Goal: Task Accomplishment & Management: Use online tool/utility

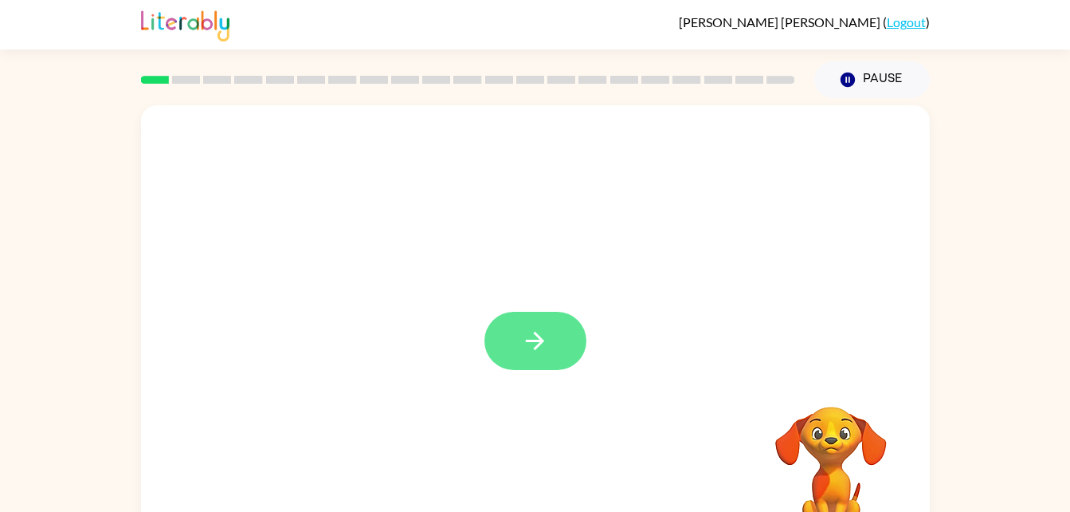
click at [528, 318] on button "button" at bounding box center [535, 341] width 102 height 58
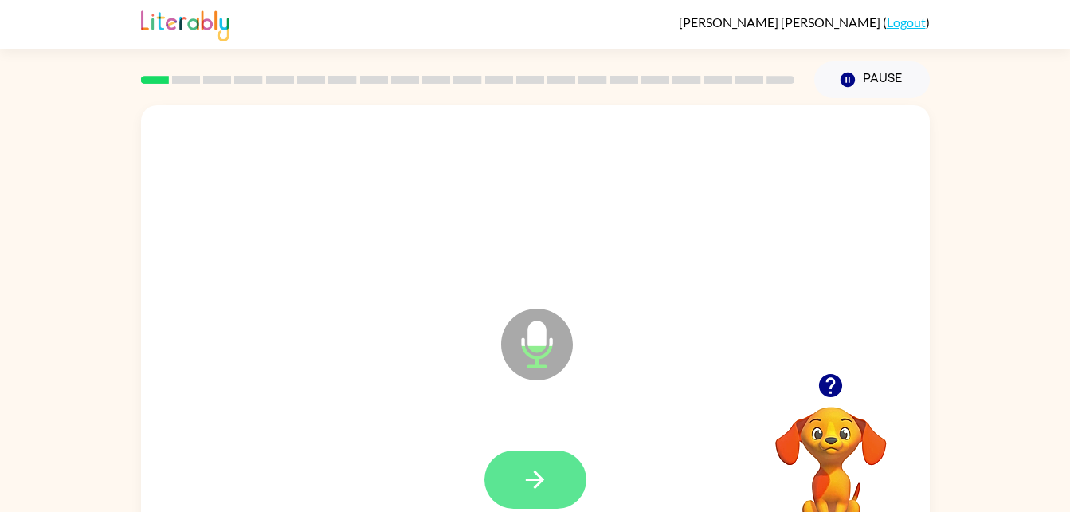
click at [555, 478] on button "button" at bounding box center [535, 479] width 102 height 58
click at [547, 471] on icon "button" at bounding box center [535, 479] width 28 height 28
click at [558, 493] on button "button" at bounding box center [535, 479] width 102 height 58
click at [543, 481] on icon "button" at bounding box center [535, 479] width 28 height 28
click at [529, 469] on icon "button" at bounding box center [535, 479] width 28 height 28
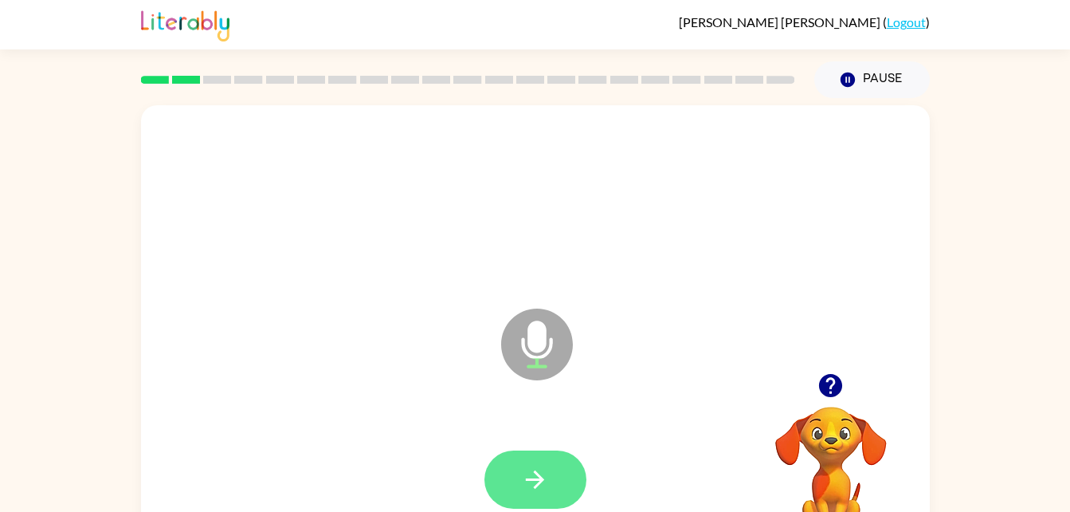
click at [553, 486] on button "button" at bounding box center [535, 479] width 102 height 58
click at [539, 474] on icon "button" at bounding box center [535, 479] width 18 height 18
click at [535, 494] on button "button" at bounding box center [535, 479] width 102 height 58
click at [556, 467] on button "button" at bounding box center [535, 479] width 102 height 58
click at [574, 481] on button "button" at bounding box center [535, 479] width 102 height 58
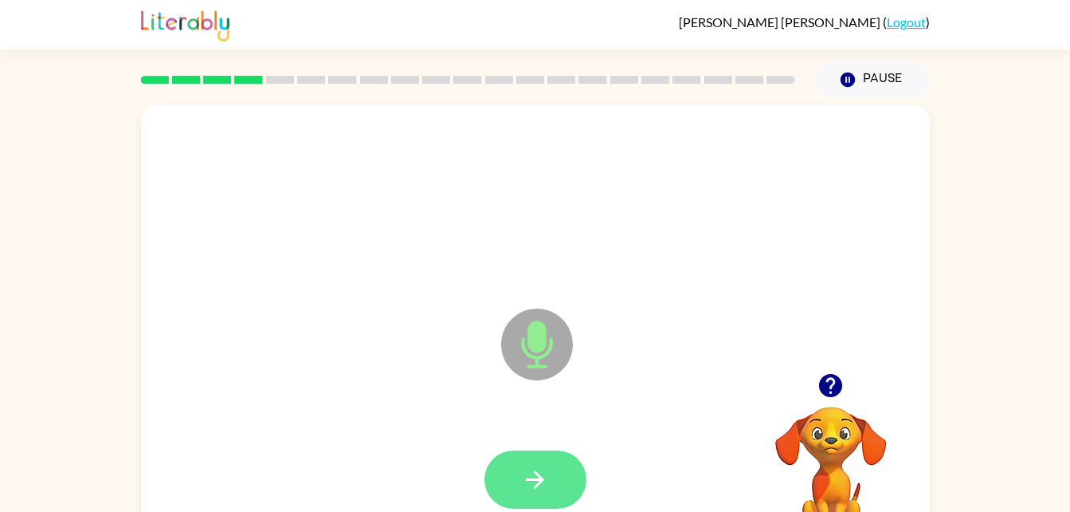
click at [537, 467] on icon "button" at bounding box center [535, 479] width 28 height 28
click at [557, 475] on button "button" at bounding box center [535, 479] width 102 height 58
click at [540, 493] on button "button" at bounding box center [535, 479] width 102 height 58
click at [497, 503] on button "button" at bounding box center [535, 479] width 102 height 58
click at [551, 478] on button "button" at bounding box center [535, 479] width 102 height 58
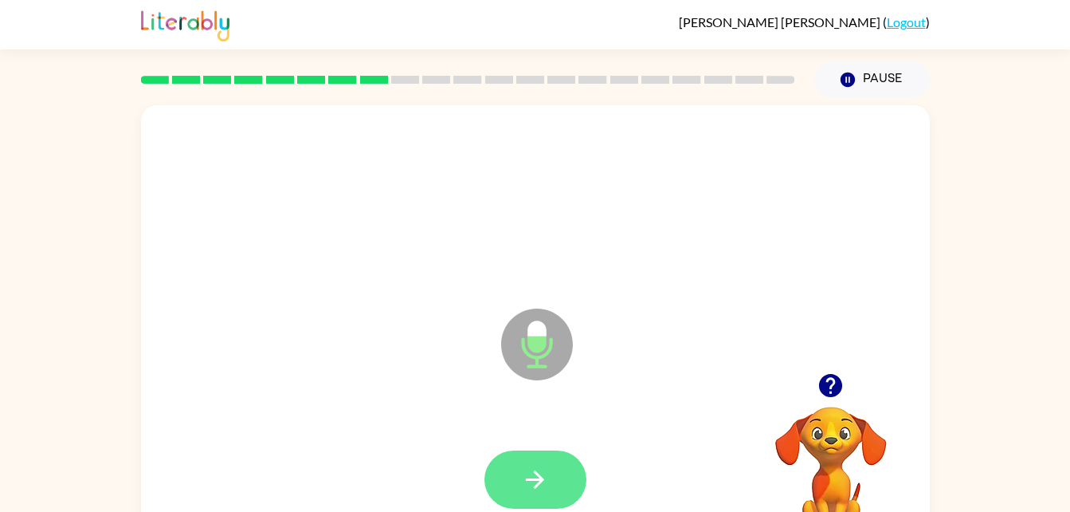
click at [555, 474] on button "button" at bounding box center [535, 479] width 102 height 58
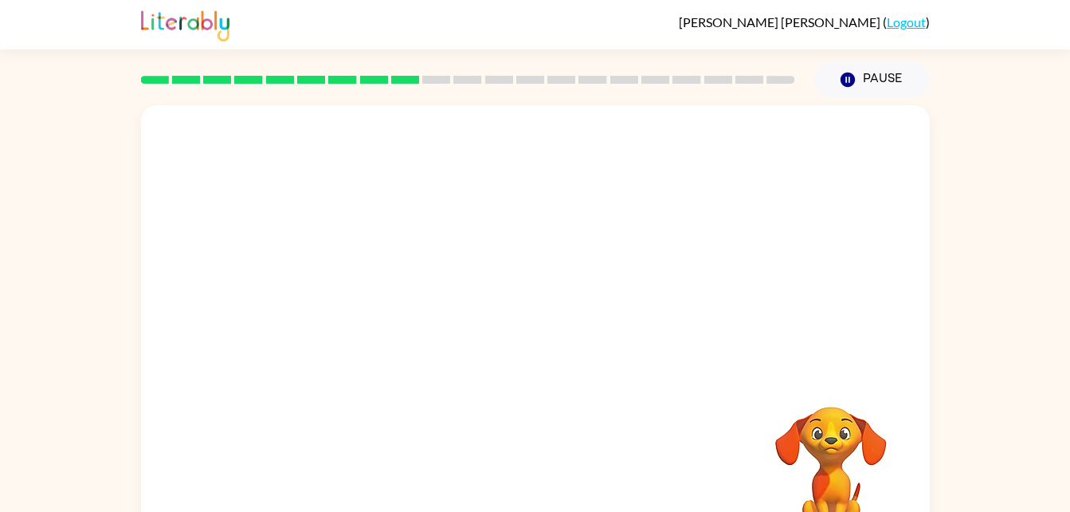
click at [829, 429] on video "Your browser must support playing .mp4 files to use Literably. Please try using…" at bounding box center [830, 461] width 159 height 159
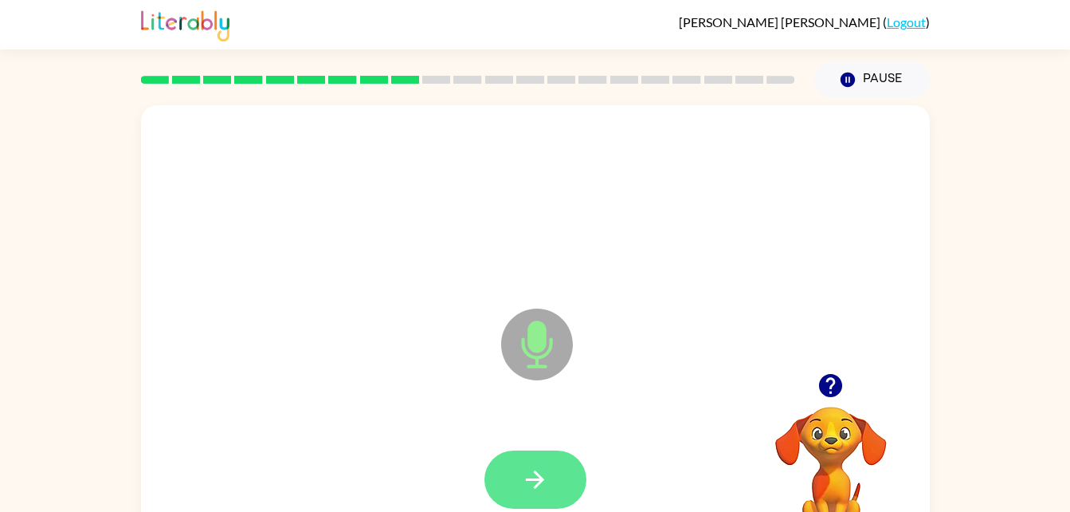
click at [548, 484] on icon "button" at bounding box center [535, 479] width 28 height 28
click at [539, 478] on icon "button" at bounding box center [535, 479] width 18 height 18
click at [558, 500] on button "button" at bounding box center [535, 479] width 102 height 58
click at [560, 465] on button "button" at bounding box center [535, 479] width 102 height 58
click at [554, 489] on button "button" at bounding box center [535, 479] width 102 height 58
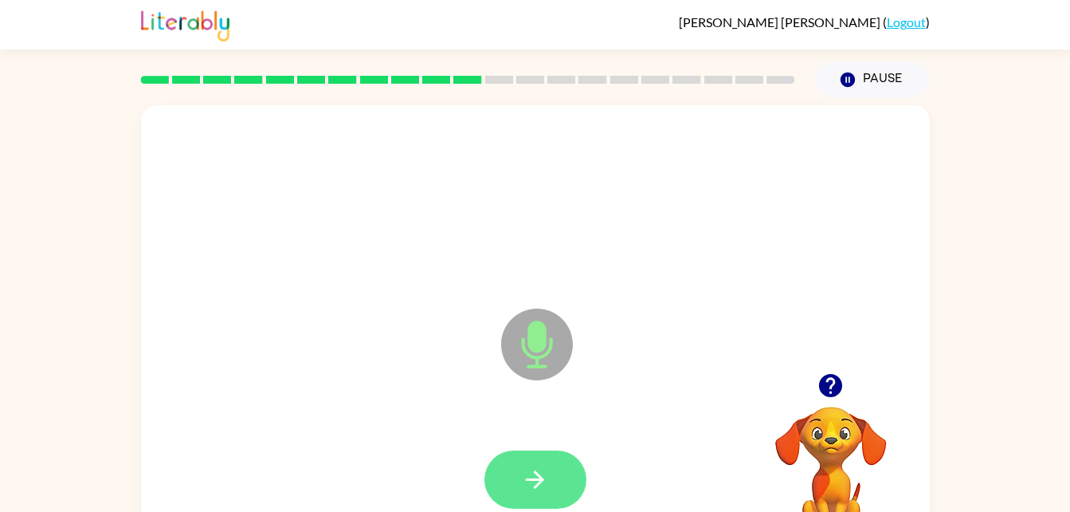
click at [539, 473] on icon "button" at bounding box center [535, 479] width 28 height 28
click at [554, 474] on button "button" at bounding box center [535, 479] width 102 height 58
click at [561, 495] on button "button" at bounding box center [535, 479] width 102 height 58
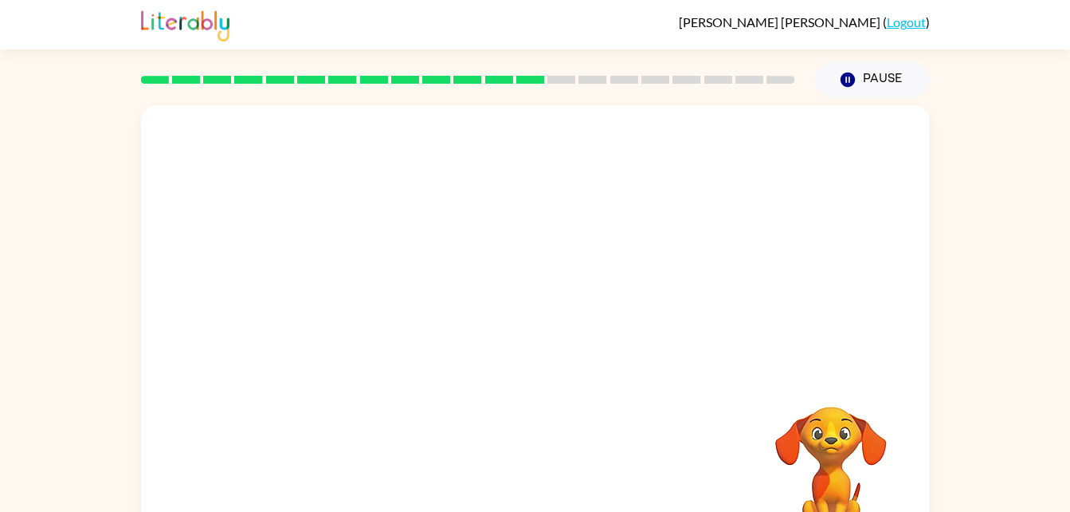
click at [767, 305] on div at bounding box center [535, 239] width 789 height 268
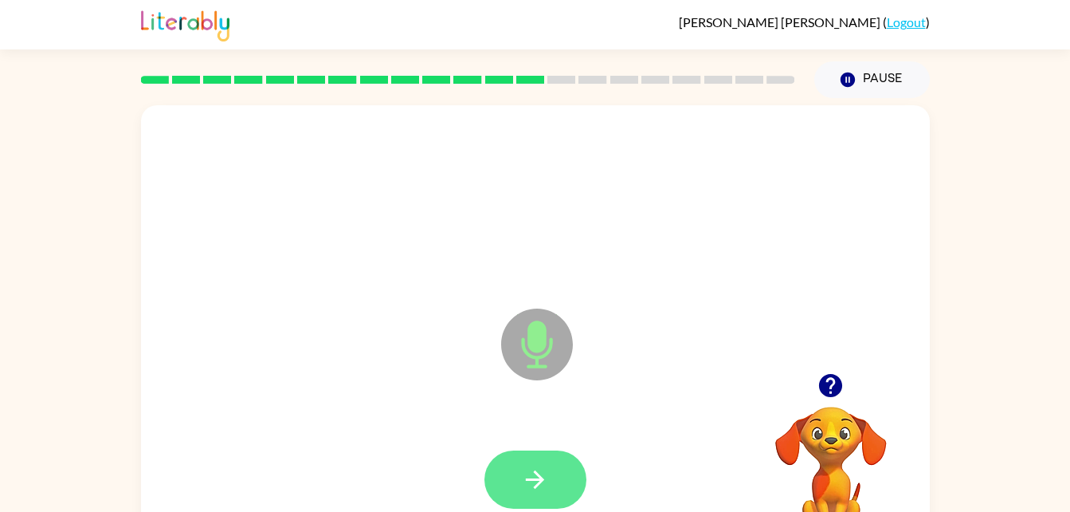
click at [569, 489] on button "button" at bounding box center [535, 479] width 102 height 58
click at [533, 488] on icon "button" at bounding box center [535, 479] width 28 height 28
click at [564, 481] on button "button" at bounding box center [535, 479] width 102 height 58
click at [534, 480] on icon "button" at bounding box center [535, 479] width 18 height 18
click at [534, 485] on icon "button" at bounding box center [535, 479] width 28 height 28
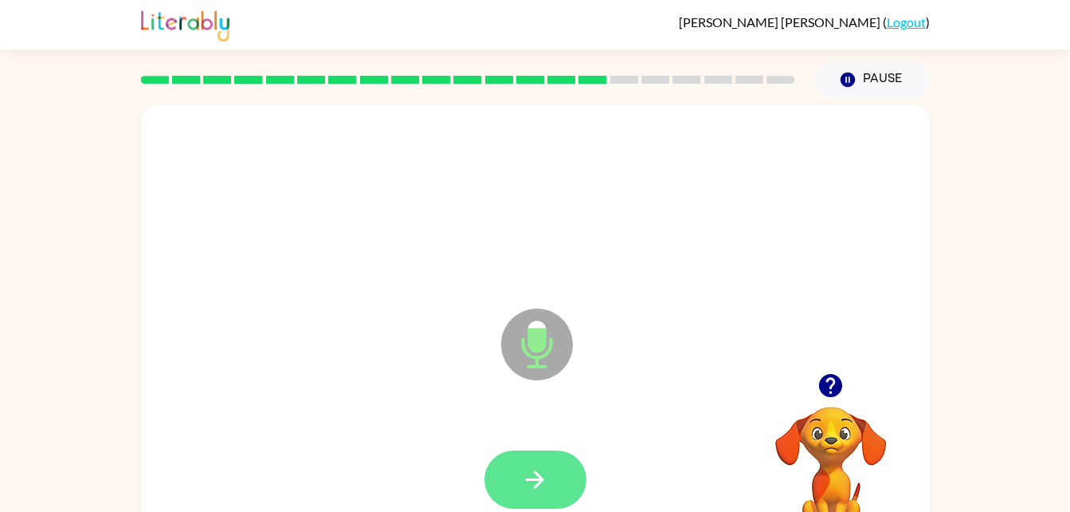
click at [553, 460] on button "button" at bounding box center [535, 479] width 102 height 58
click at [563, 481] on button "button" at bounding box center [535, 479] width 102 height 58
click at [540, 473] on icon "button" at bounding box center [535, 479] width 28 height 28
click at [552, 471] on button "button" at bounding box center [535, 479] width 102 height 58
click at [536, 463] on button "button" at bounding box center [535, 479] width 102 height 58
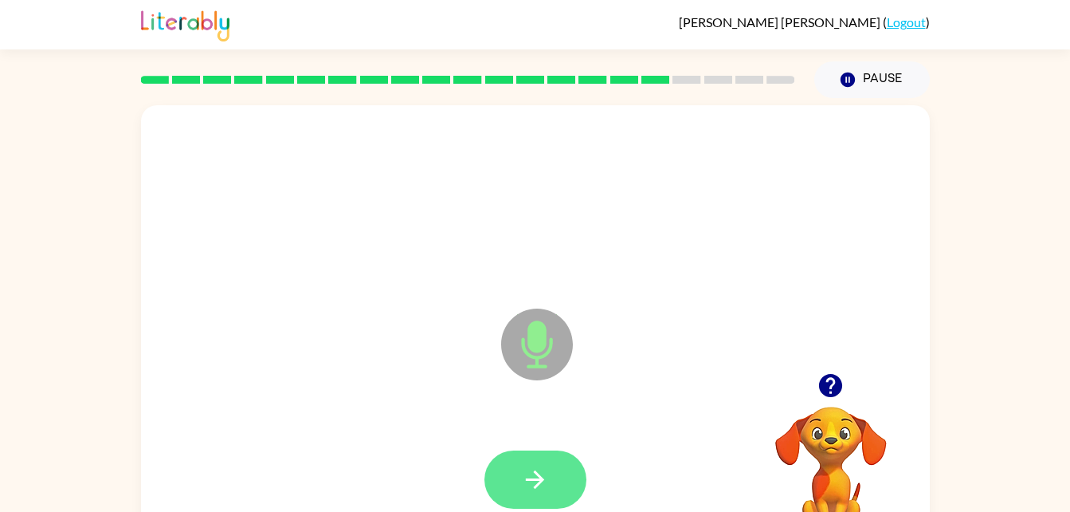
click at [570, 472] on button "button" at bounding box center [535, 479] width 102 height 58
click at [555, 480] on button "button" at bounding box center [535, 479] width 102 height 58
click at [558, 491] on button "button" at bounding box center [535, 479] width 102 height 58
click at [542, 477] on icon "button" at bounding box center [535, 479] width 18 height 18
click at [533, 464] on button "button" at bounding box center [535, 479] width 102 height 58
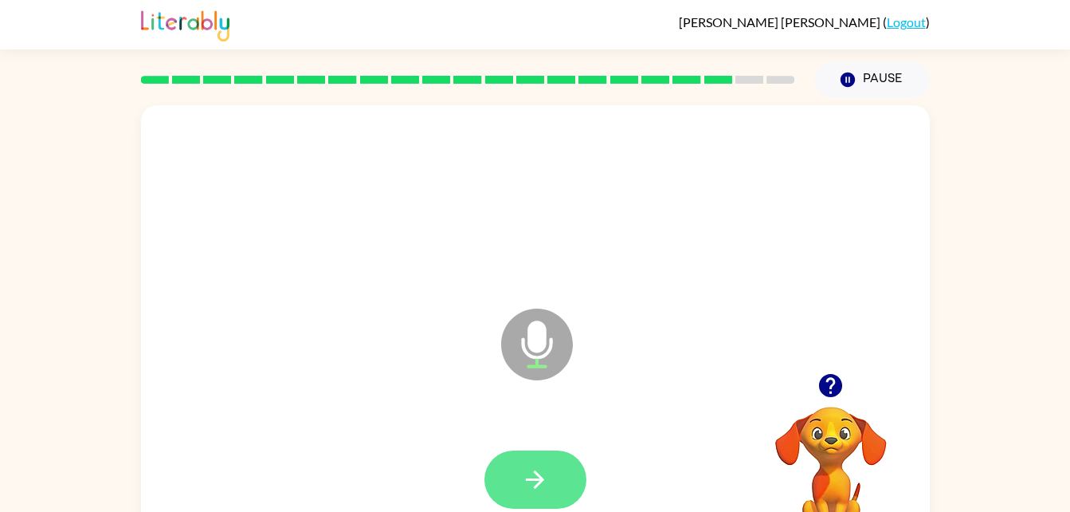
click at [543, 454] on button "button" at bounding box center [535, 479] width 102 height 58
click at [541, 467] on icon "button" at bounding box center [535, 479] width 28 height 28
click at [539, 497] on button "button" at bounding box center [535, 479] width 102 height 58
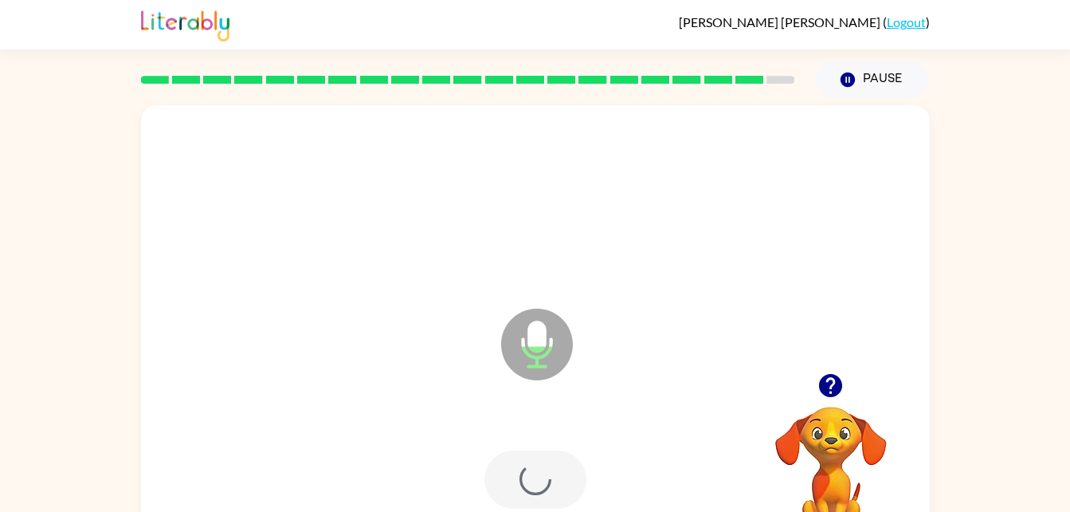
click at [526, 481] on div at bounding box center [535, 479] width 102 height 58
